Goal: Entertainment & Leisure: Consume media (video, audio)

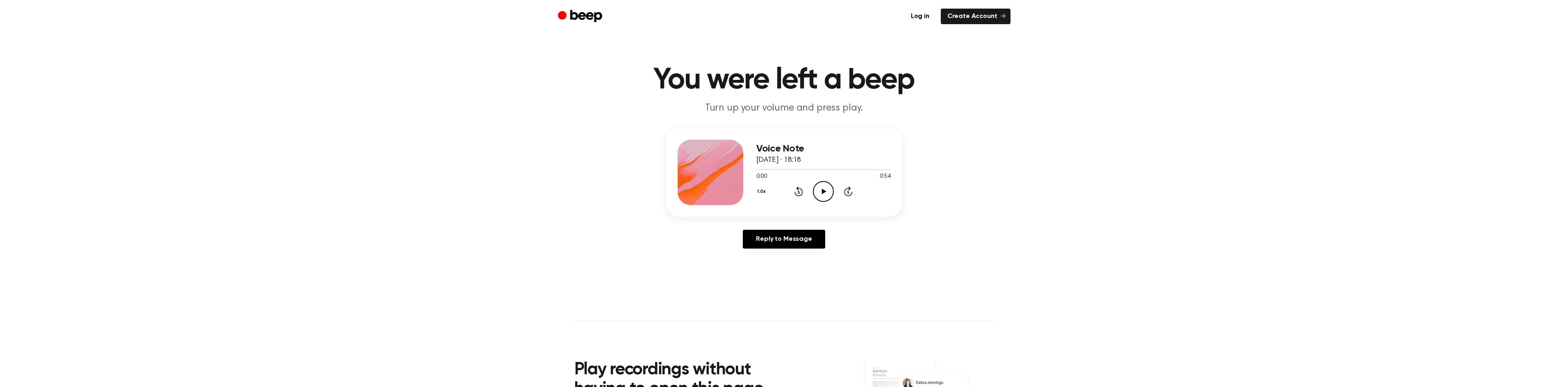
click at [827, 193] on icon "Play Audio" at bounding box center [823, 192] width 21 height 21
click at [821, 189] on icon "Play Audio" at bounding box center [823, 192] width 21 height 21
click at [764, 170] on div at bounding box center [824, 169] width 135 height 7
click at [825, 193] on icon "Play Audio" at bounding box center [823, 192] width 21 height 21
click at [825, 192] on icon at bounding box center [824, 191] width 4 height 5
